Goal: Information Seeking & Learning: Learn about a topic

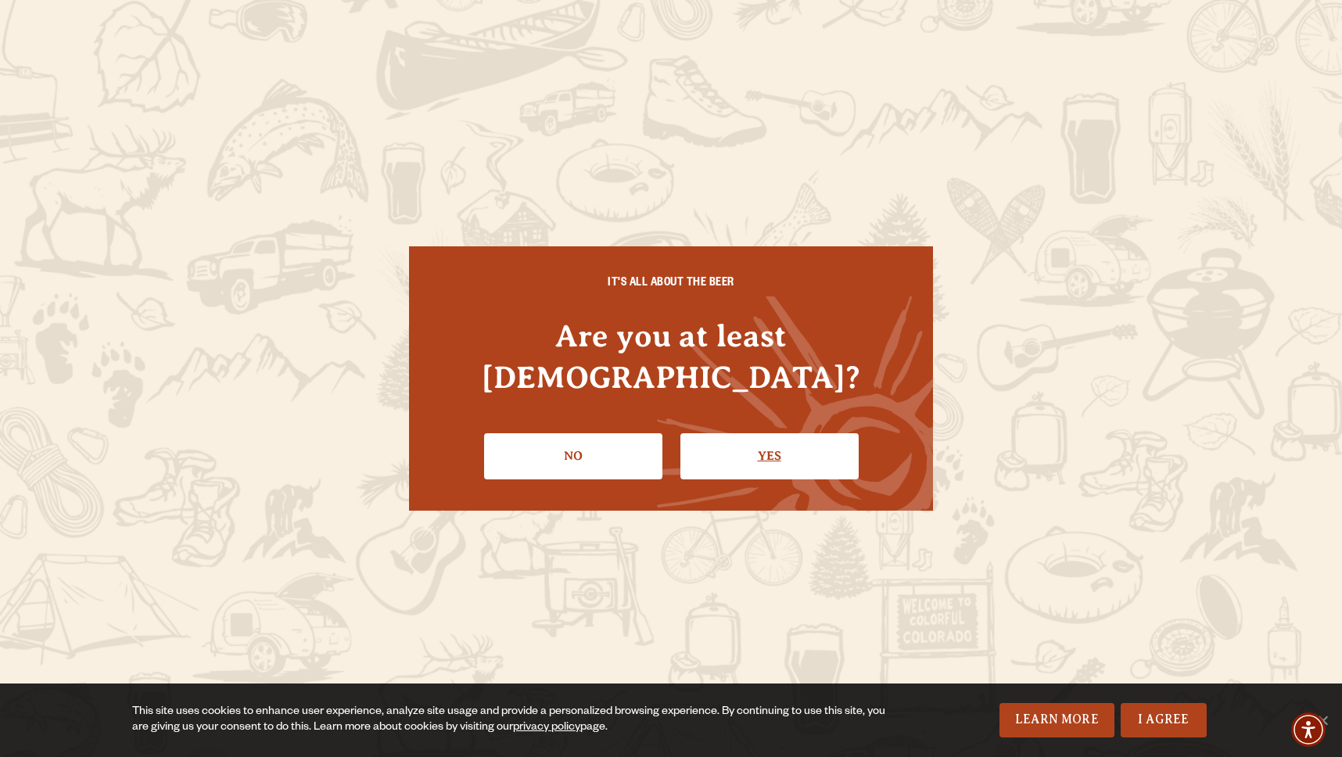
click at [781, 436] on link "Yes" at bounding box center [769, 455] width 178 height 45
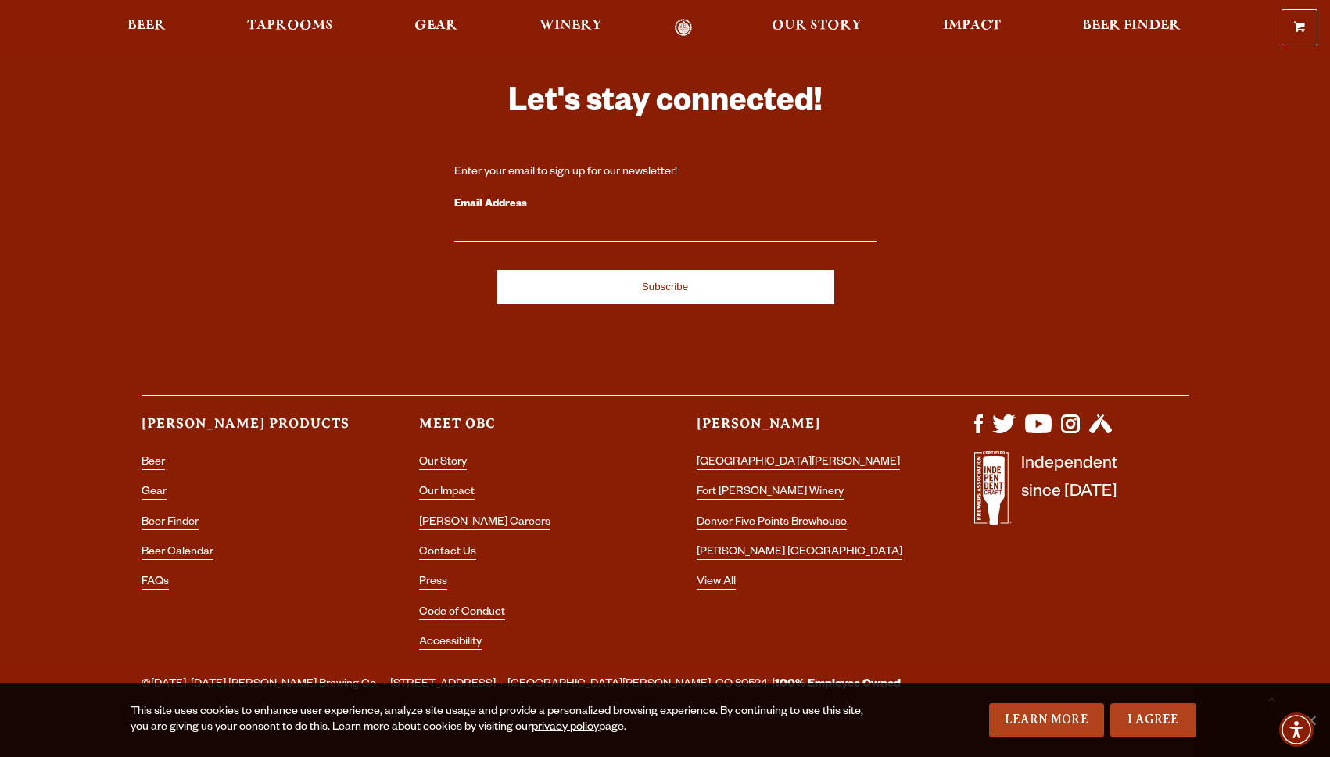
scroll to position [4458, 0]
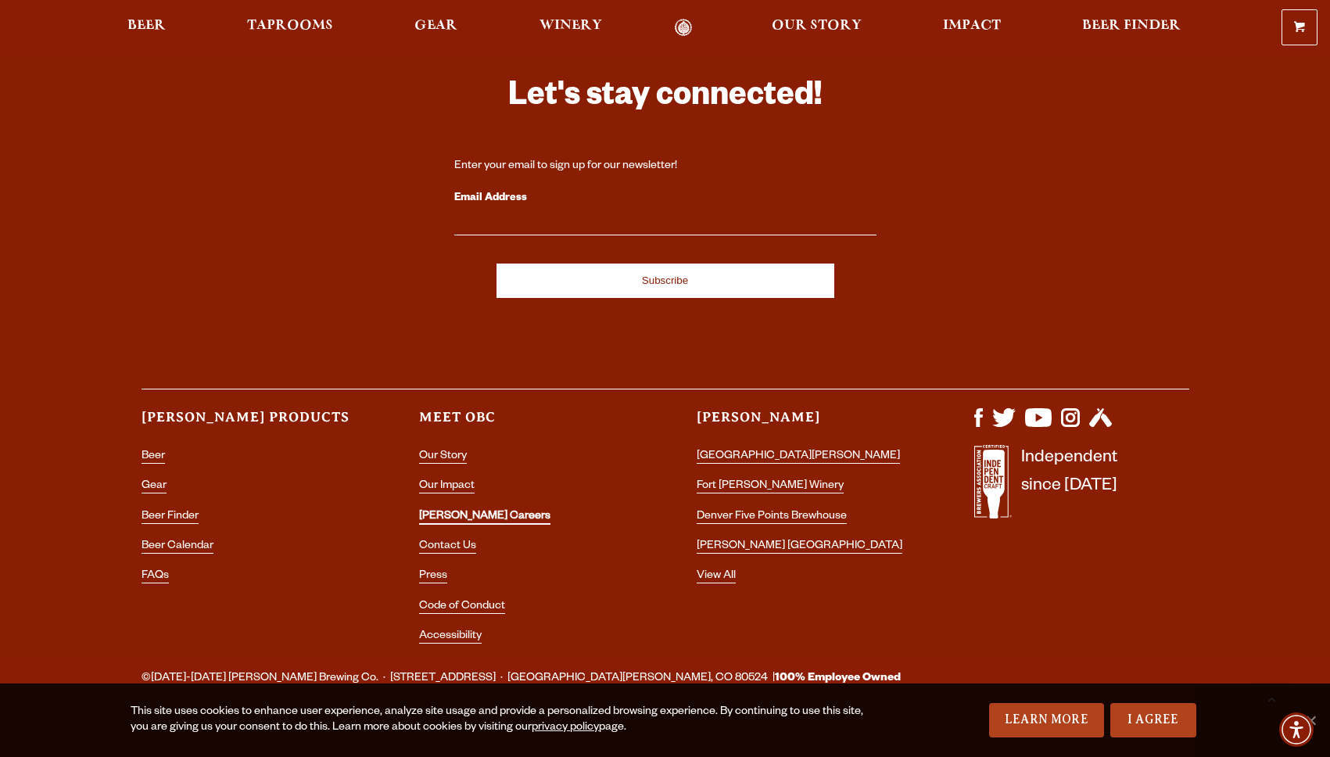
click at [461, 511] on link "[PERSON_NAME] Careers" at bounding box center [484, 518] width 131 height 14
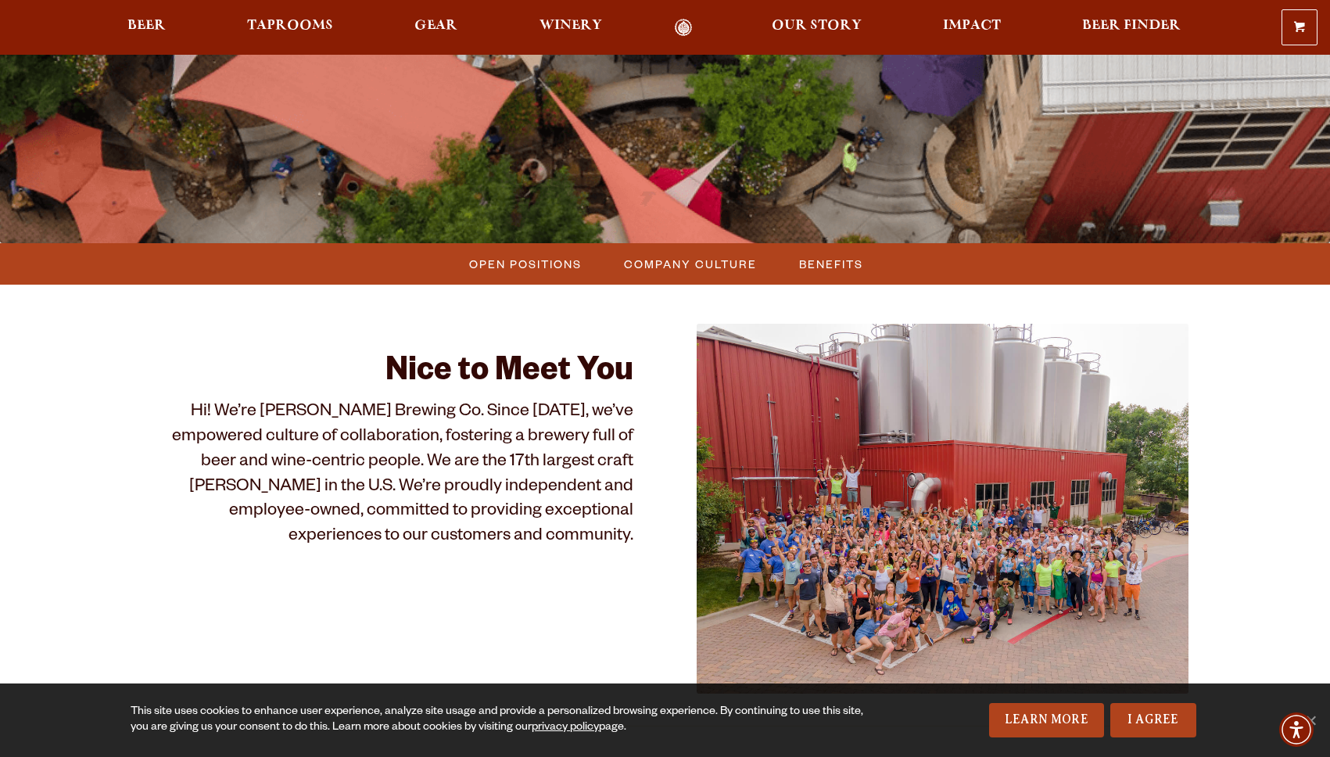
scroll to position [321, 0]
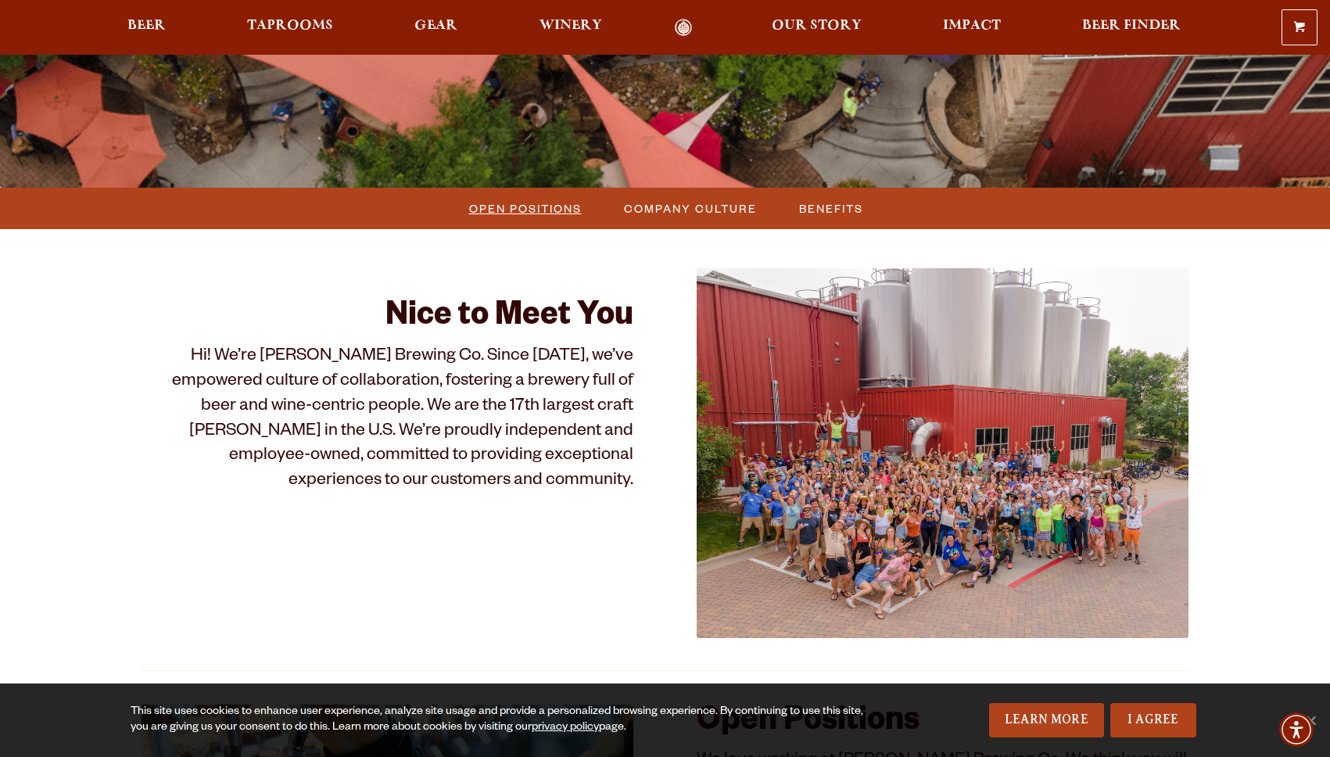
click at [547, 211] on span "Open Positions" at bounding box center [525, 208] width 113 height 23
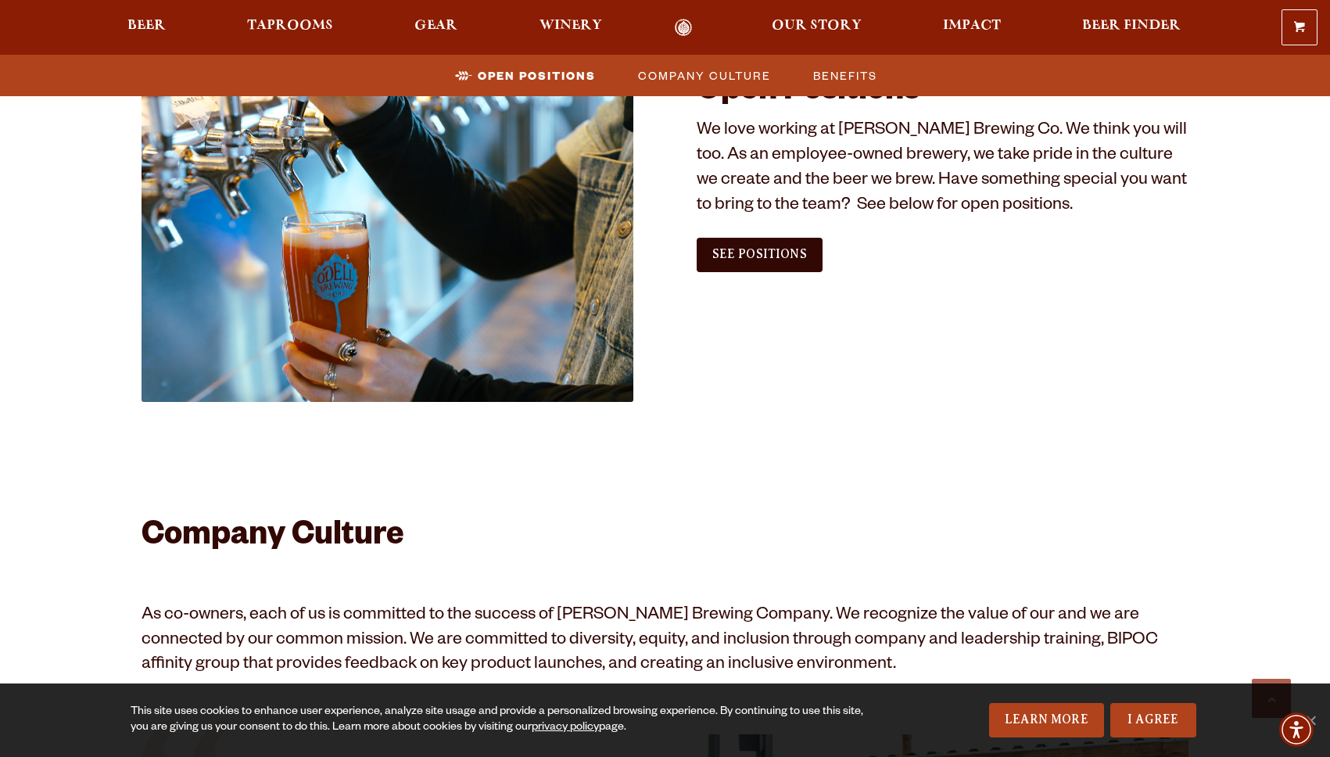
scroll to position [822, 0]
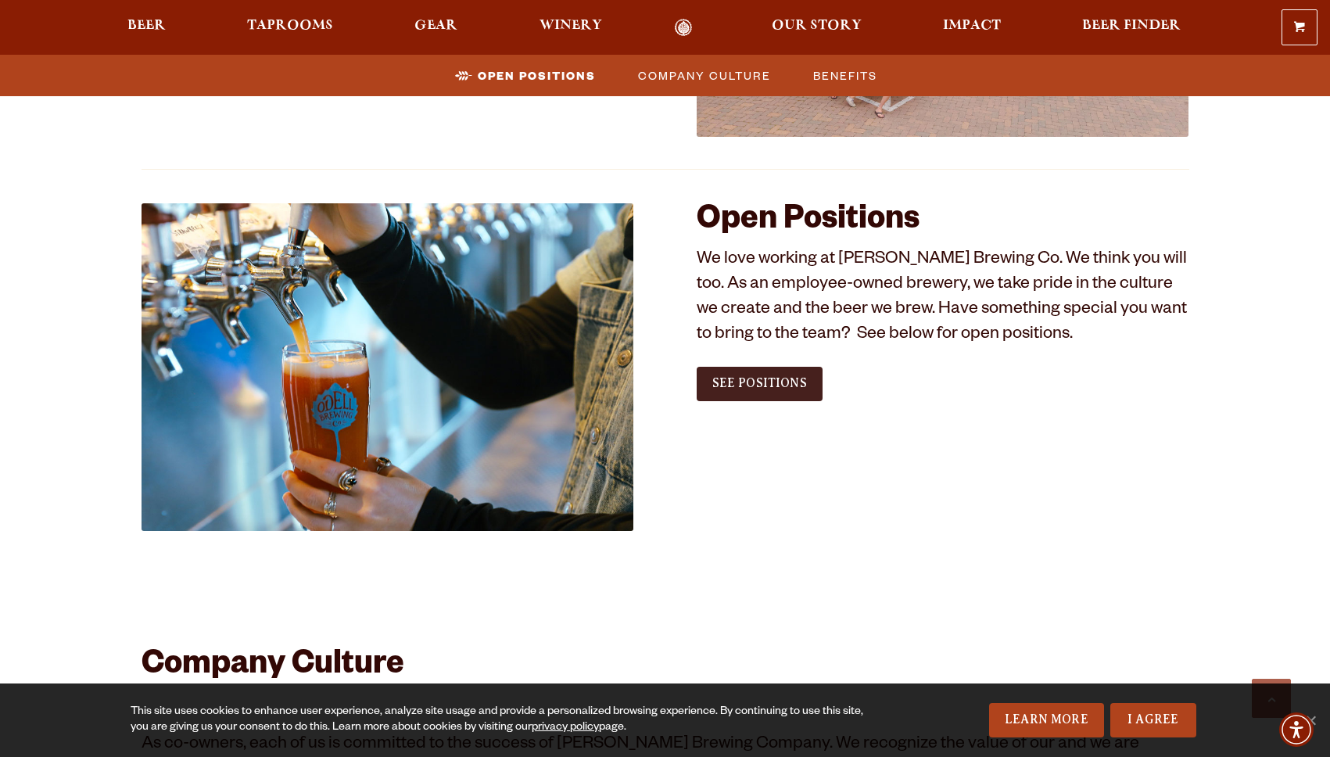
click at [764, 386] on span "See Positions" at bounding box center [760, 383] width 95 height 14
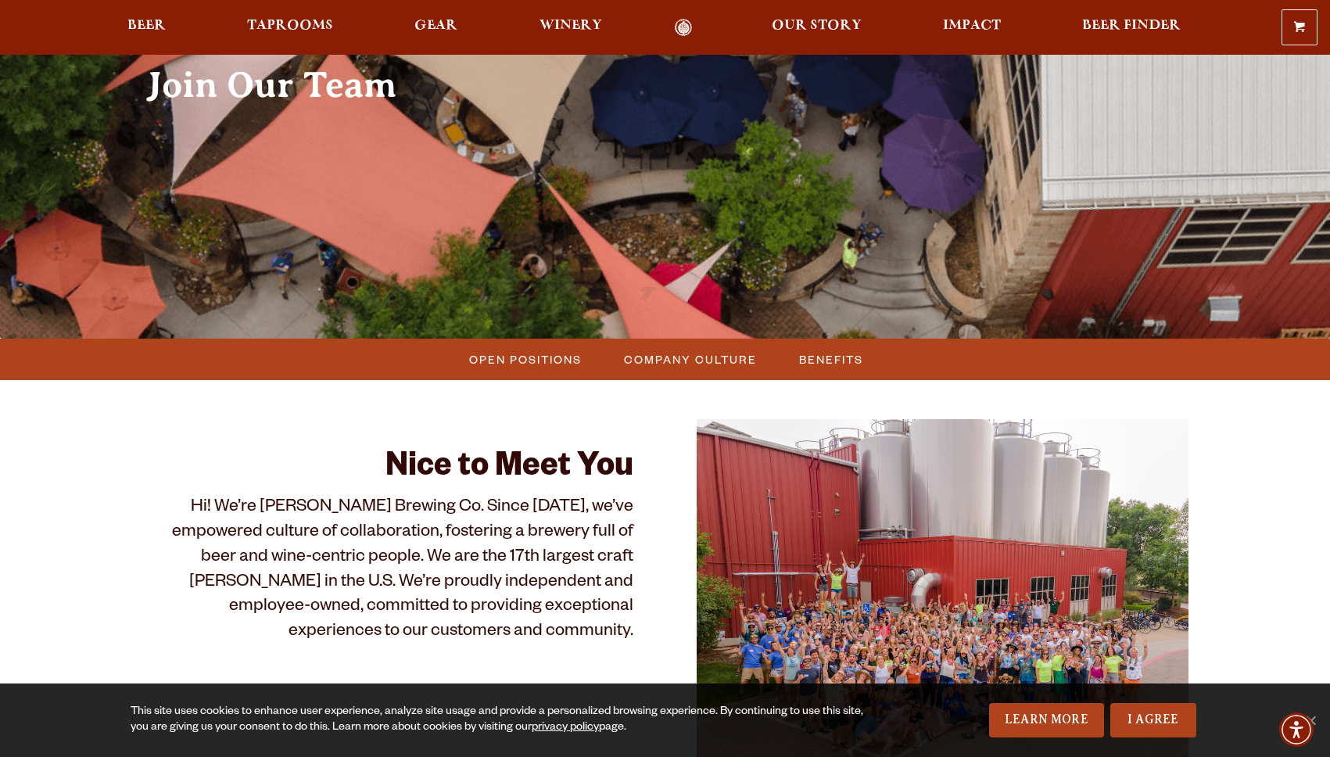
scroll to position [162, 0]
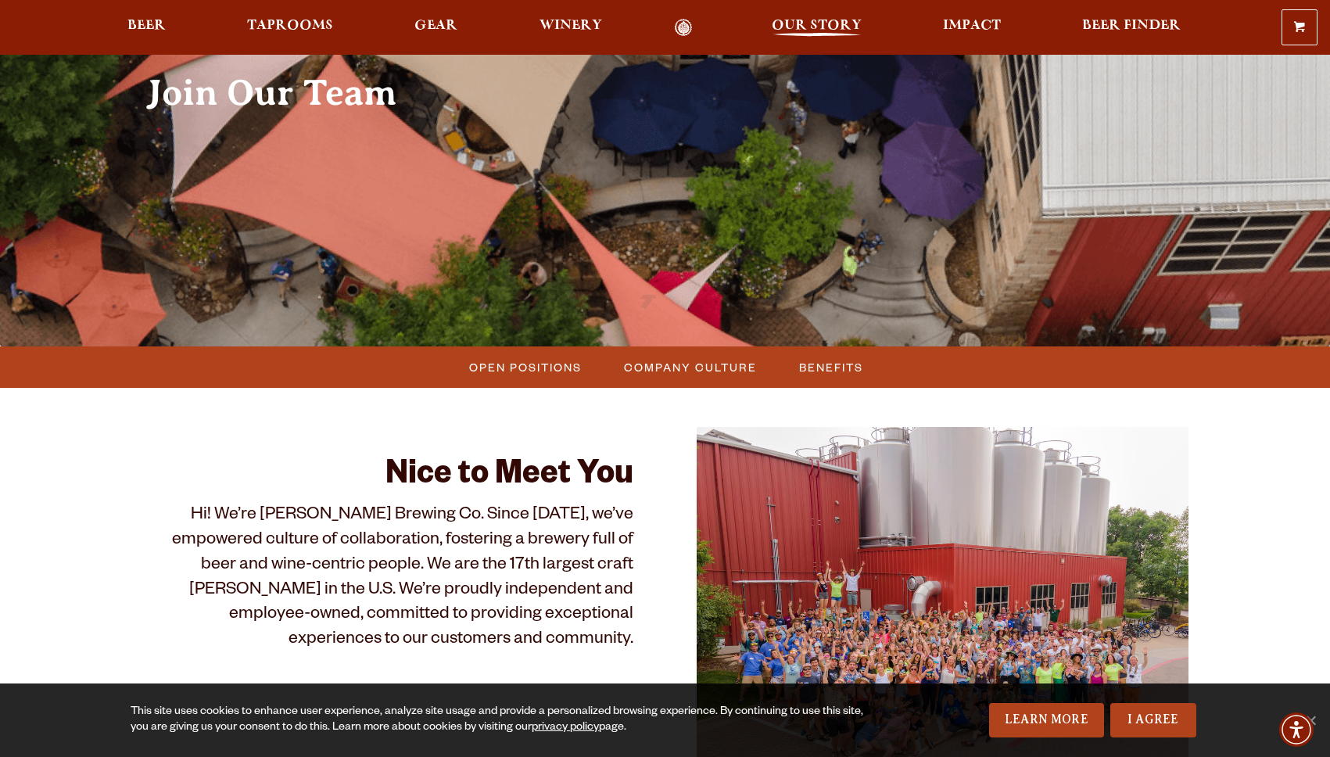
click at [807, 27] on span "Our Story" at bounding box center [817, 26] width 90 height 13
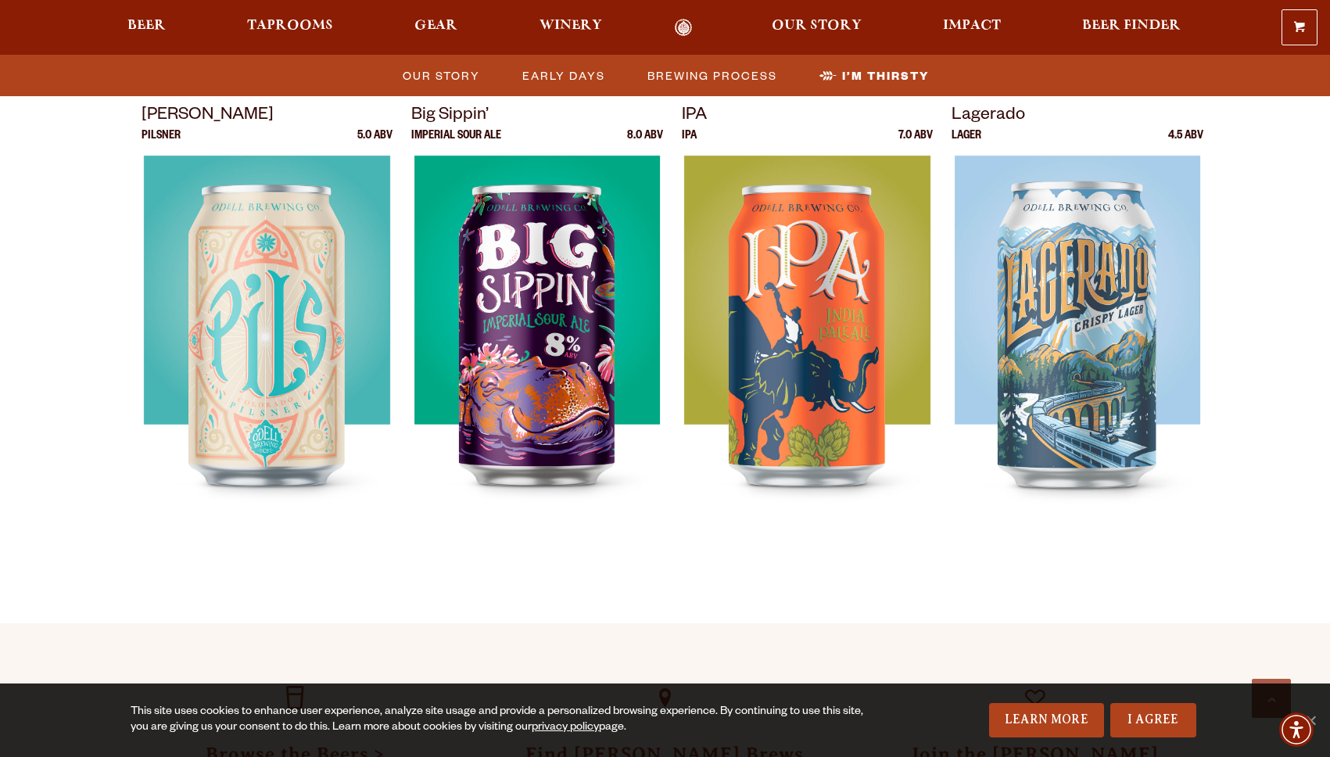
scroll to position [4443, 0]
